Goal: Task Accomplishment & Management: Manage account settings

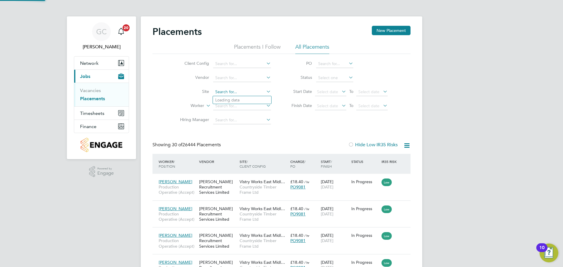
click at [223, 89] on input at bounding box center [242, 92] width 58 height 8
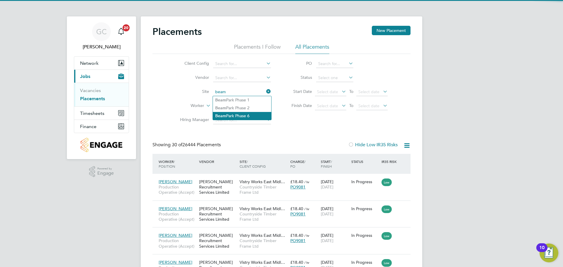
click at [240, 114] on li "Beam Park Phase 6" at bounding box center [242, 116] width 58 height 8
type input "[GEOGRAPHIC_DATA] Phase 6"
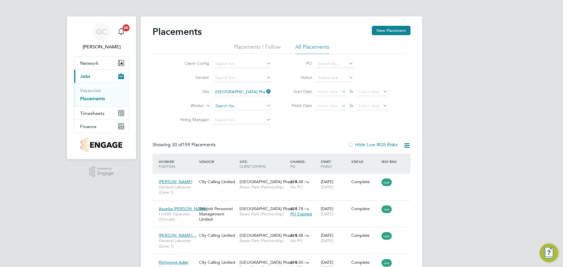
click at [229, 107] on input at bounding box center [242, 106] width 58 height 8
click at [233, 106] on input at bounding box center [242, 106] width 58 height 8
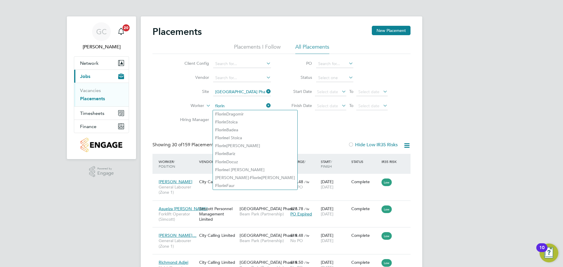
type input "florin"
click at [289, 125] on div "Client Config Vendor Site Beam Park Phase 6 Worker florin Hiring Manager PO Sta…" at bounding box center [282, 90] width 258 height 73
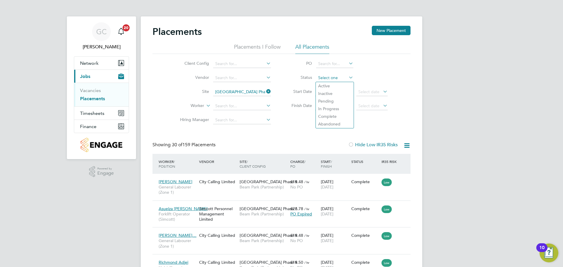
click at [329, 75] on input at bounding box center [334, 78] width 37 height 8
click at [331, 88] on li "Active" at bounding box center [335, 86] width 38 height 8
type input "Active"
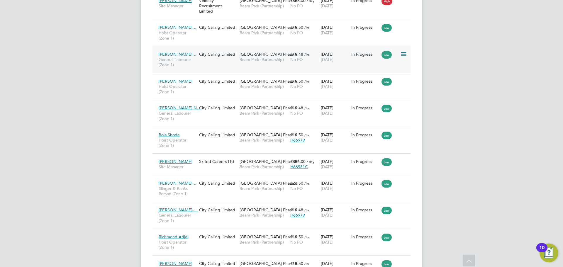
click at [405, 52] on icon at bounding box center [404, 54] width 6 height 7
click at [375, 75] on li "Replace Worker" at bounding box center [386, 79] width 42 height 8
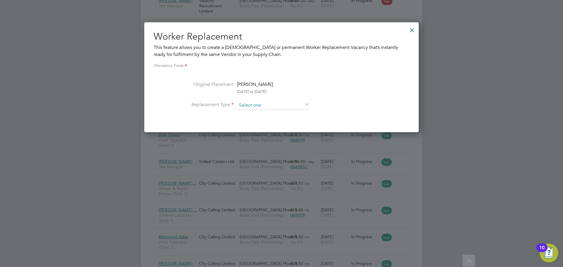
click at [259, 104] on input at bounding box center [273, 105] width 72 height 9
click at [253, 113] on li "Temporary" at bounding box center [273, 114] width 73 height 8
type input "Temporary"
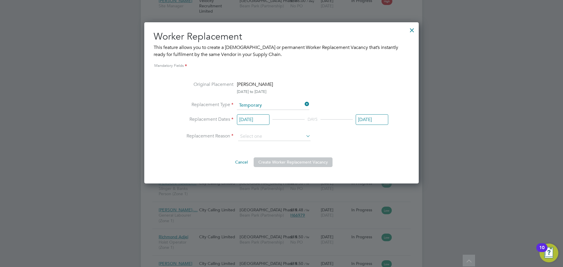
click at [250, 116] on input "19 May 2025" at bounding box center [253, 119] width 33 height 11
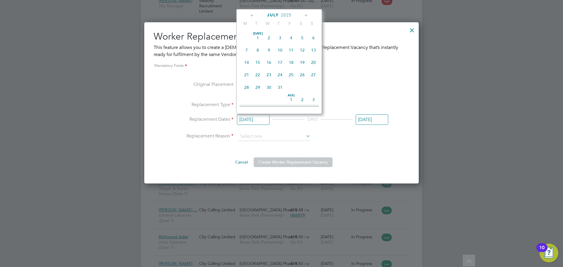
click at [293, 80] on span "25" at bounding box center [291, 74] width 11 height 11
type input "25 Jul 2025"
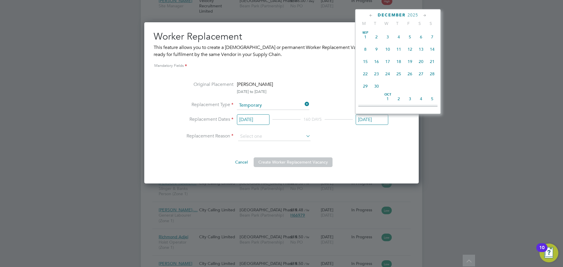
click at [364, 121] on input "[DATE]" at bounding box center [372, 119] width 33 height 11
click at [407, 72] on span "25" at bounding box center [410, 73] width 11 height 11
type input "25 Jul 2025"
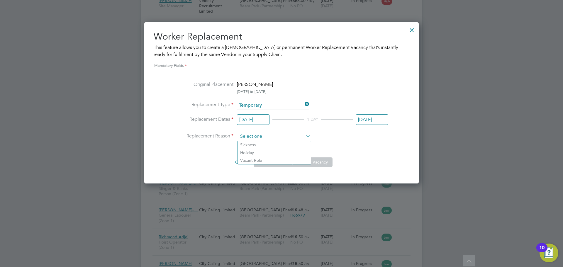
click at [286, 134] on input at bounding box center [274, 136] width 72 height 9
click at [247, 162] on li "Vacant Role" at bounding box center [274, 161] width 73 height 8
type input "Vacant Role"
click at [281, 163] on button "Create Worker Replacement Vacancy" at bounding box center [293, 162] width 79 height 9
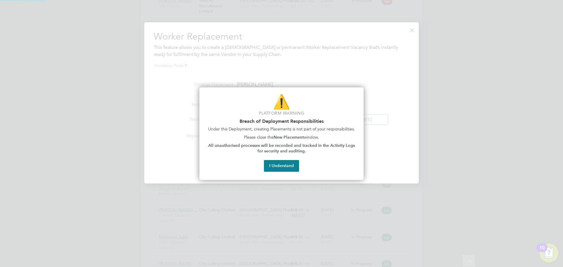
click at [284, 163] on button "I Understand" at bounding box center [281, 166] width 35 height 12
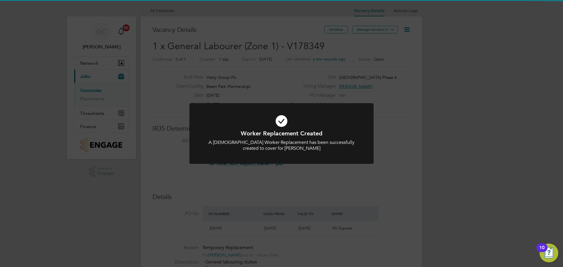
click at [415, 80] on div "Worker Replacement Created A Temporary Worker Replacement has been successfully…" at bounding box center [281, 133] width 563 height 267
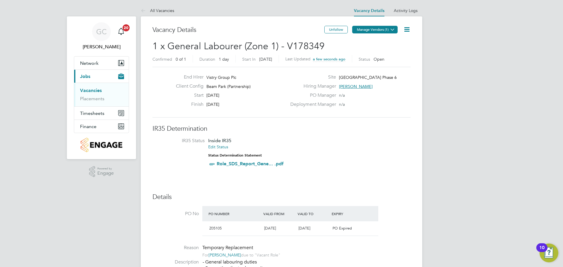
click at [383, 29] on button "Manage Vendors (1)" at bounding box center [374, 30] width 45 height 8
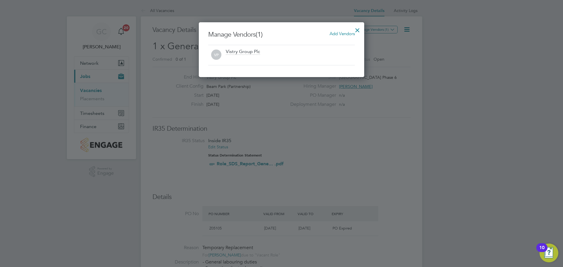
click at [341, 34] on span "Add Vendors" at bounding box center [342, 34] width 25 height 6
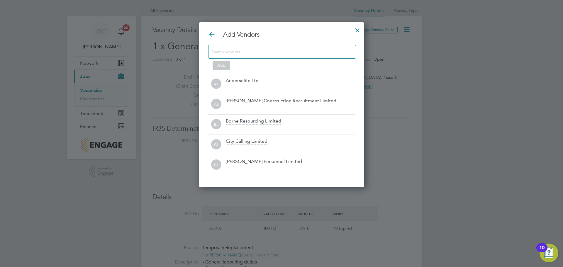
click at [297, 49] on input at bounding box center [278, 52] width 132 height 8
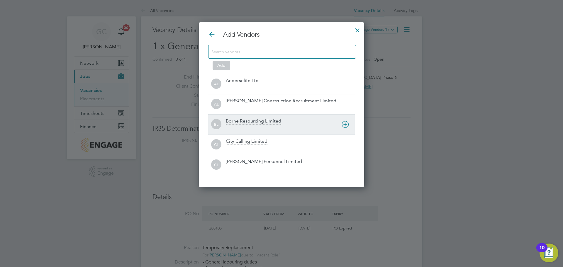
click at [238, 141] on div "City Calling Limited" at bounding box center [247, 142] width 42 height 6
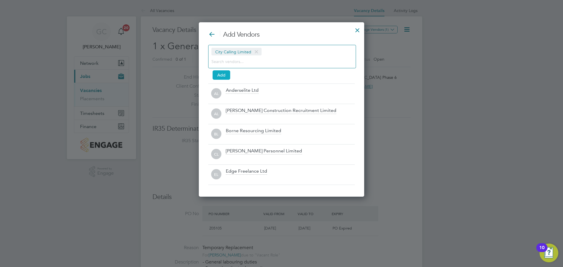
click at [228, 77] on button "Add" at bounding box center [222, 74] width 18 height 9
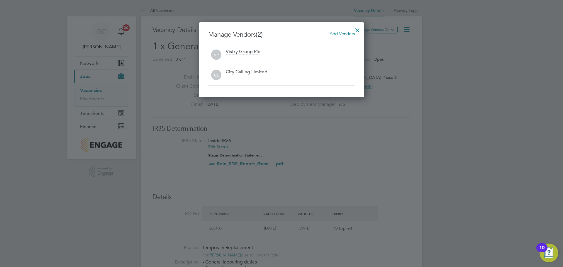
drag, startPoint x: 121, startPoint y: 92, endPoint x: 112, endPoint y: 96, distance: 10.4
click at [119, 93] on div at bounding box center [281, 133] width 563 height 267
click at [105, 100] on div at bounding box center [281, 133] width 563 height 267
click at [100, 100] on div at bounding box center [281, 133] width 563 height 267
click at [358, 28] on div at bounding box center [357, 28] width 11 height 11
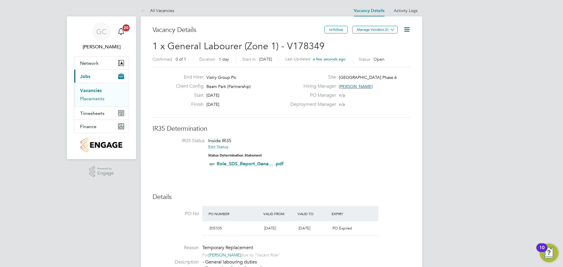
click at [95, 97] on link "Placements" at bounding box center [92, 99] width 24 height 6
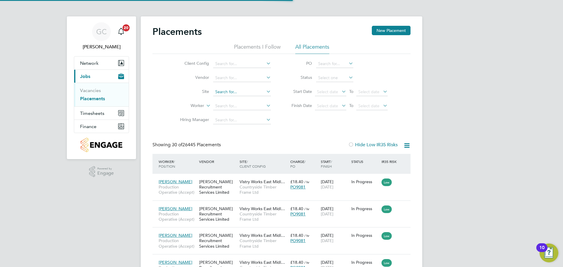
click at [222, 91] on input at bounding box center [242, 92] width 58 height 8
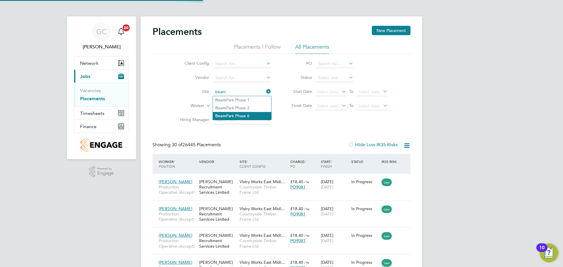
click at [239, 113] on li "Beam Park Phase 6" at bounding box center [242, 116] width 58 height 8
type input "[GEOGRAPHIC_DATA] Phase 6"
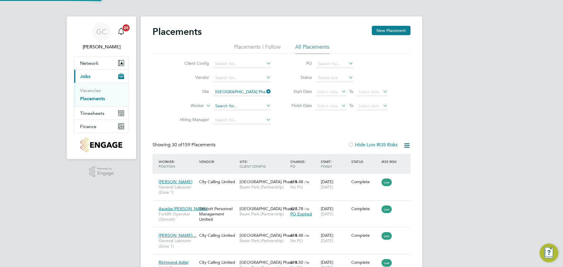
click at [224, 107] on input at bounding box center [242, 106] width 58 height 8
click at [227, 110] on li "Worker" at bounding box center [223, 106] width 110 height 14
click at [227, 105] on input at bounding box center [242, 106] width 58 height 8
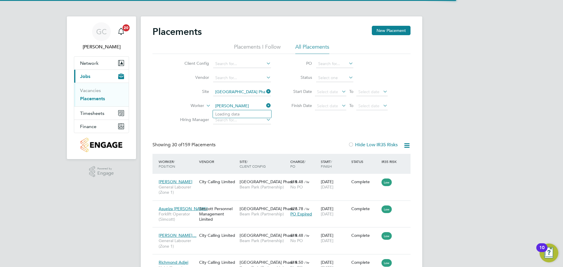
drag, startPoint x: 246, startPoint y: 103, endPoint x: 232, endPoint y: 105, distance: 13.4
click at [232, 105] on input "harvey durant" at bounding box center [242, 106] width 58 height 8
click at [229, 105] on input "harvey durant" at bounding box center [242, 106] width 58 height 8
drag, startPoint x: 229, startPoint y: 105, endPoint x: 252, endPoint y: 111, distance: 23.4
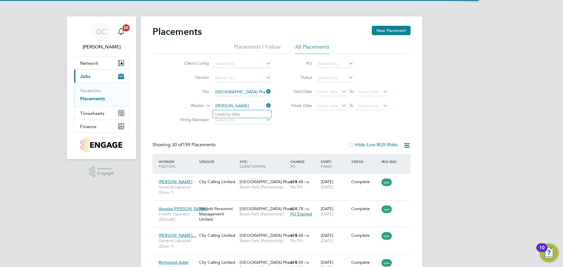
type input "harvey"
click at [307, 119] on div "Client Config Vendor Site Beam Park Phase 6 Worker harvey Hiring Manager PO Sta…" at bounding box center [282, 90] width 258 height 73
click at [337, 77] on input at bounding box center [334, 78] width 37 height 8
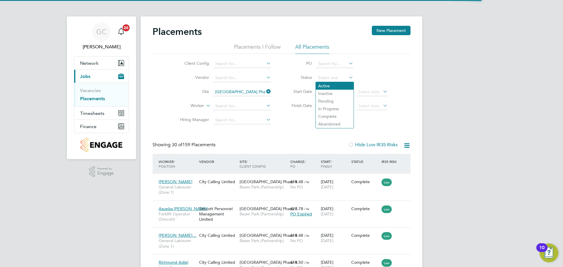
click at [326, 87] on li "Active" at bounding box center [335, 86] width 38 height 8
type input "Active"
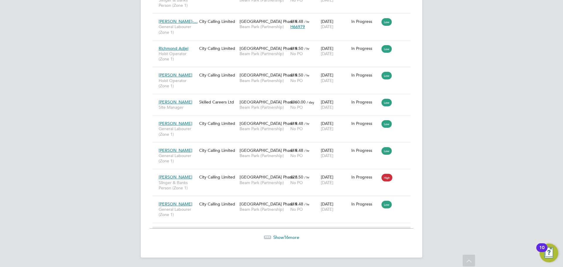
click at [293, 237] on span "Show 16 more" at bounding box center [287, 238] width 26 height 6
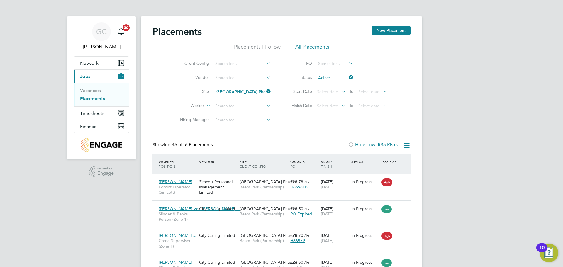
click at [348, 77] on icon at bounding box center [348, 77] width 0 height 8
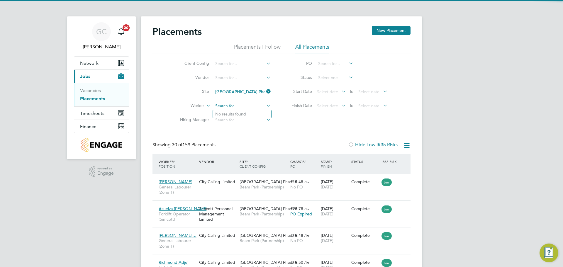
click at [236, 105] on input at bounding box center [242, 106] width 58 height 8
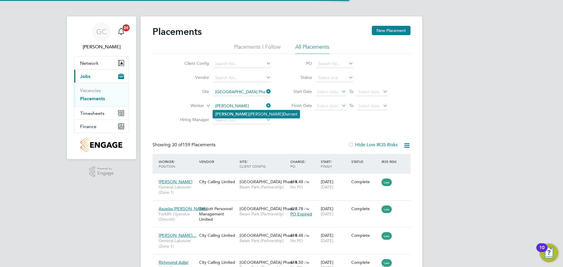
click at [248, 113] on li "Harvey John Du rrant" at bounding box center [256, 114] width 87 height 8
type input "[PERSON_NAME]"
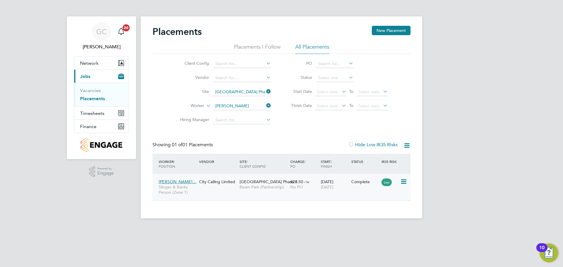
click at [370, 183] on div "Complete" at bounding box center [366, 181] width 28 height 5
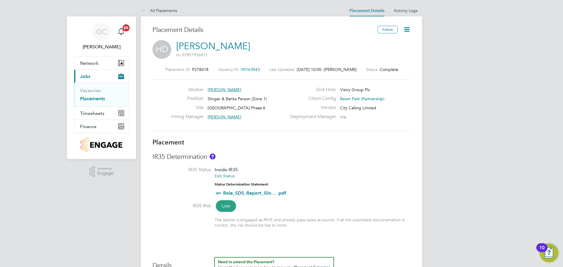
click at [406, 28] on icon at bounding box center [407, 29] width 7 height 7
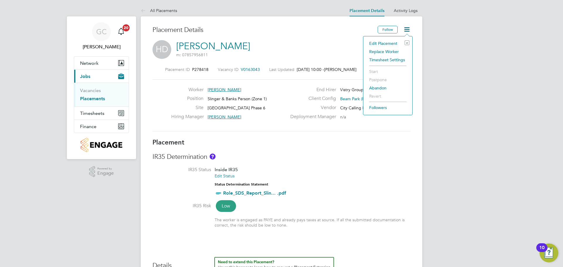
click at [379, 40] on li "Edit Placement e" at bounding box center [388, 43] width 43 height 8
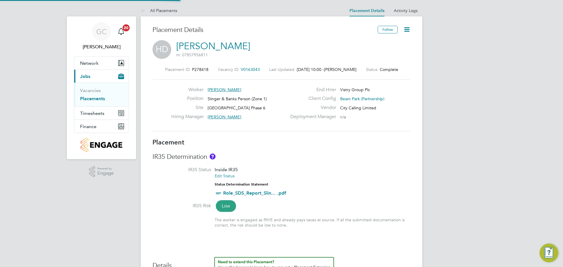
type input "[PERSON_NAME]"
type input "[DATE]"
type input "08:00"
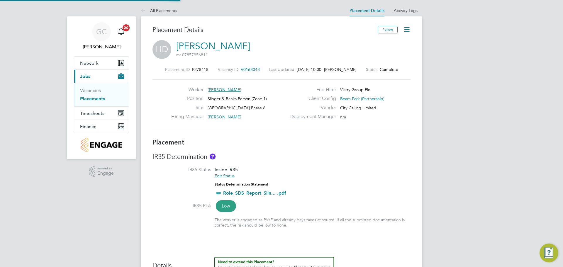
type input "18:00"
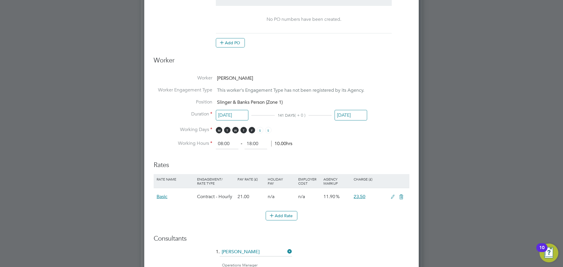
click at [351, 115] on input "[DATE]" at bounding box center [351, 115] width 33 height 11
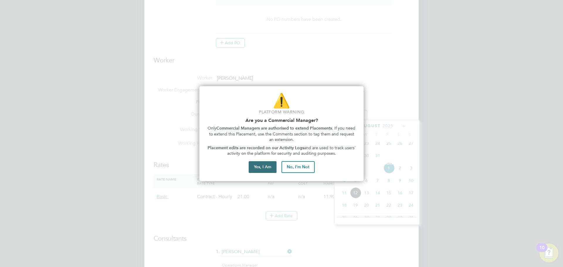
click at [261, 164] on button "Yes, I Am" at bounding box center [263, 167] width 28 height 12
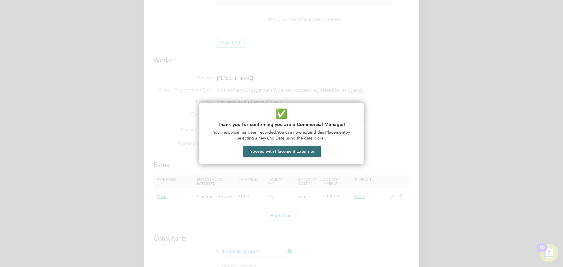
click at [281, 156] on button "Proceed with Placement Extension" at bounding box center [282, 152] width 78 height 12
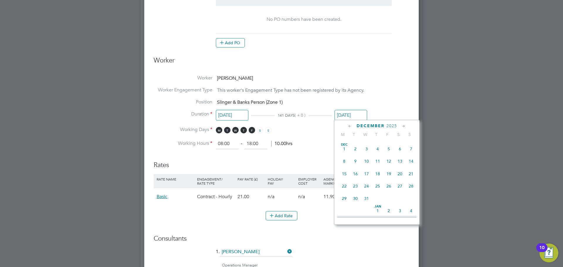
click at [365, 204] on span "31" at bounding box center [366, 198] width 11 height 11
type input "[DATE]"
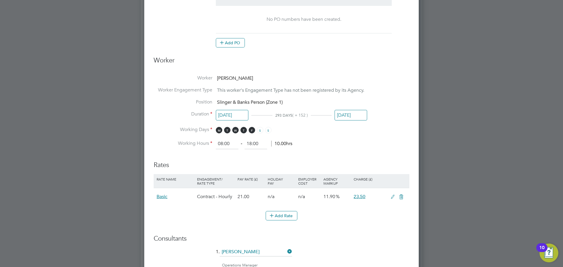
click at [328, 145] on li "Working Hours 08:00 ‐ 18:00 10.00hrs" at bounding box center [282, 144] width 256 height 11
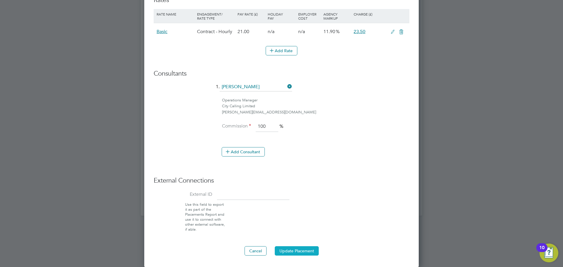
click at [295, 247] on button "Update Placement" at bounding box center [297, 251] width 44 height 9
